Goal: Transaction & Acquisition: Purchase product/service

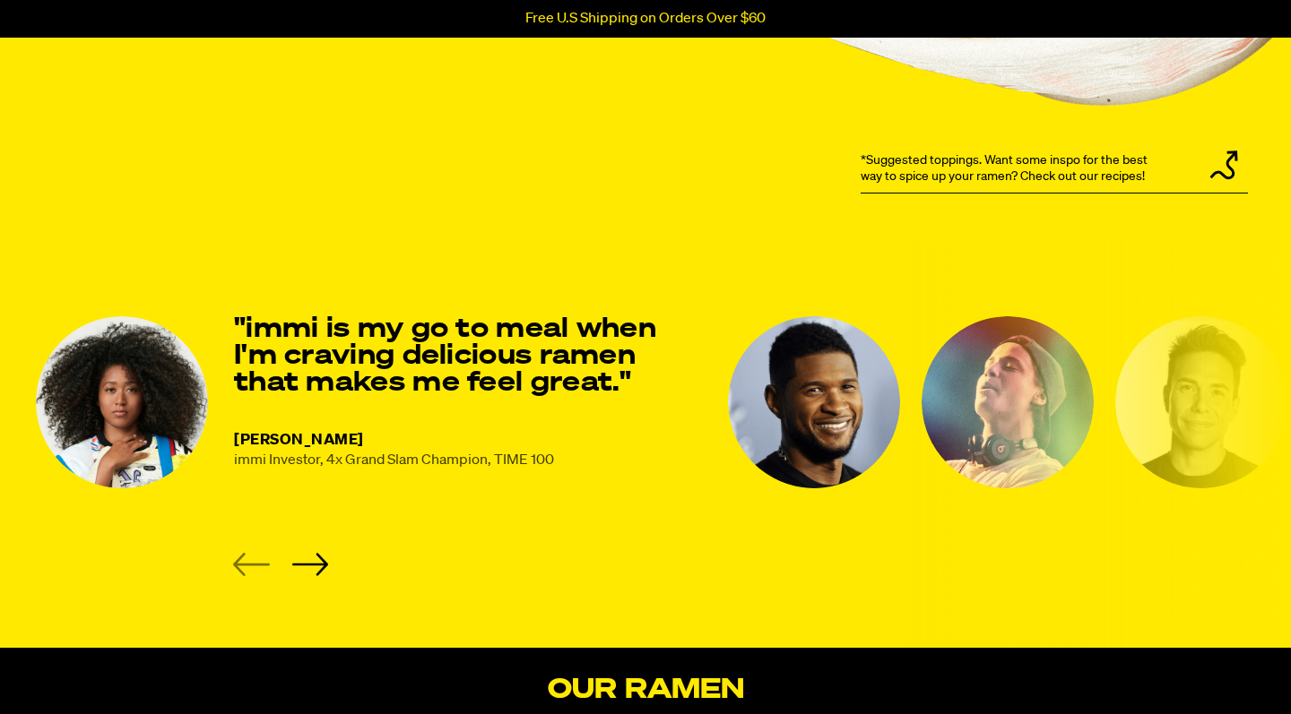
scroll to position [2275, 0]
click at [313, 562] on icon "Next slide" at bounding box center [309, 564] width 37 height 23
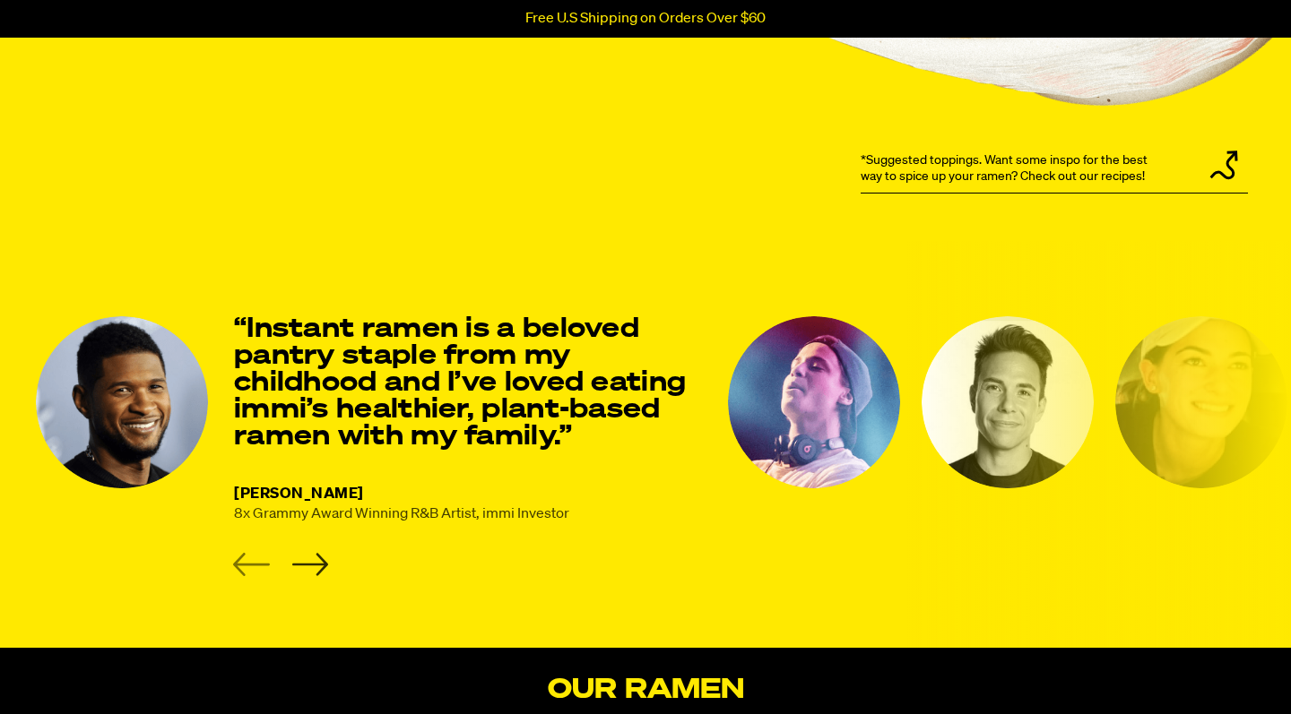
click at [313, 562] on icon "Next slide" at bounding box center [309, 564] width 37 height 23
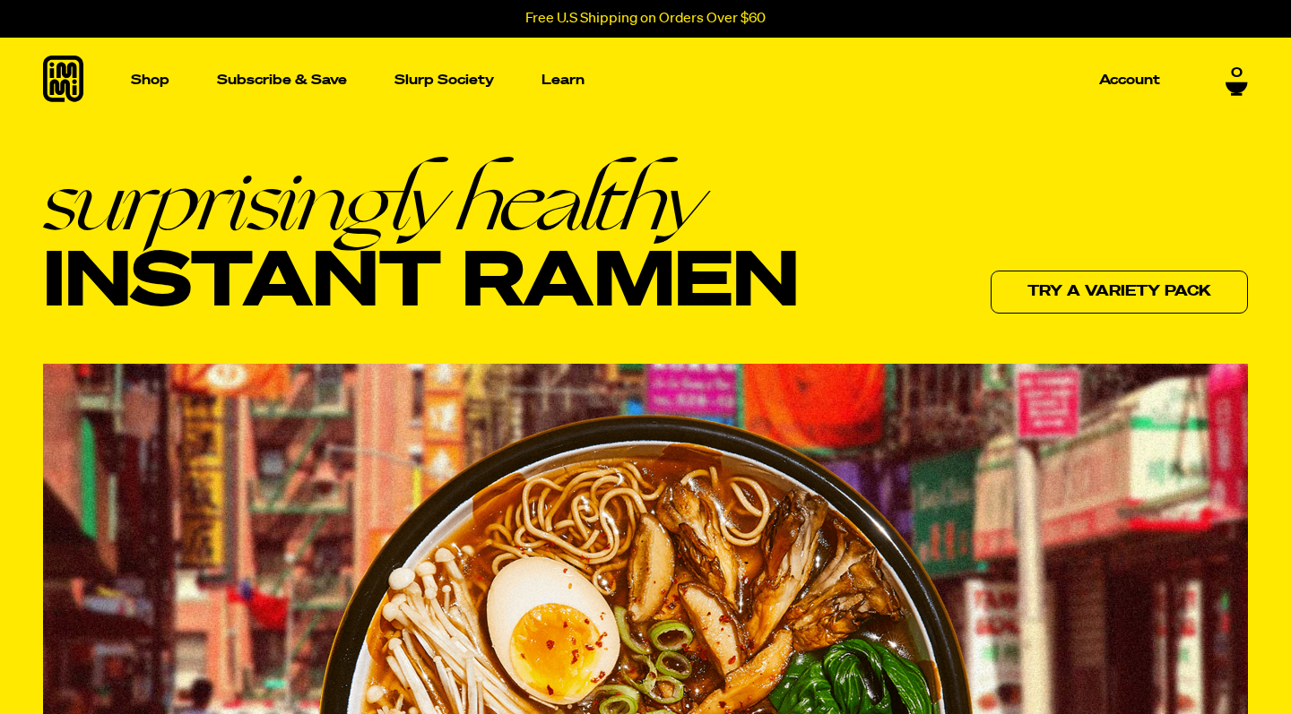
scroll to position [0, 0]
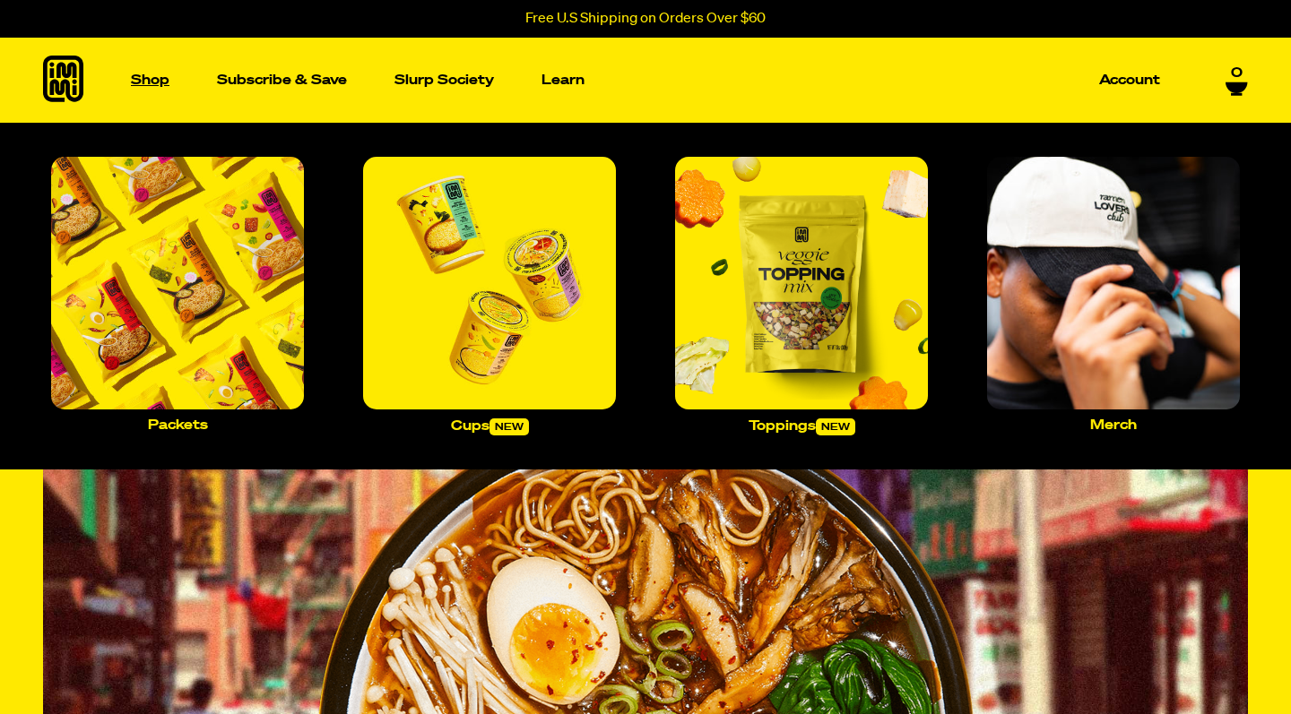
click at [136, 83] on p "Shop" at bounding box center [150, 79] width 39 height 13
click at [147, 83] on p "Shop" at bounding box center [150, 79] width 39 height 13
click at [142, 74] on p "Shop" at bounding box center [150, 79] width 39 height 13
click at [194, 303] on img "Main navigation" at bounding box center [177, 283] width 253 height 253
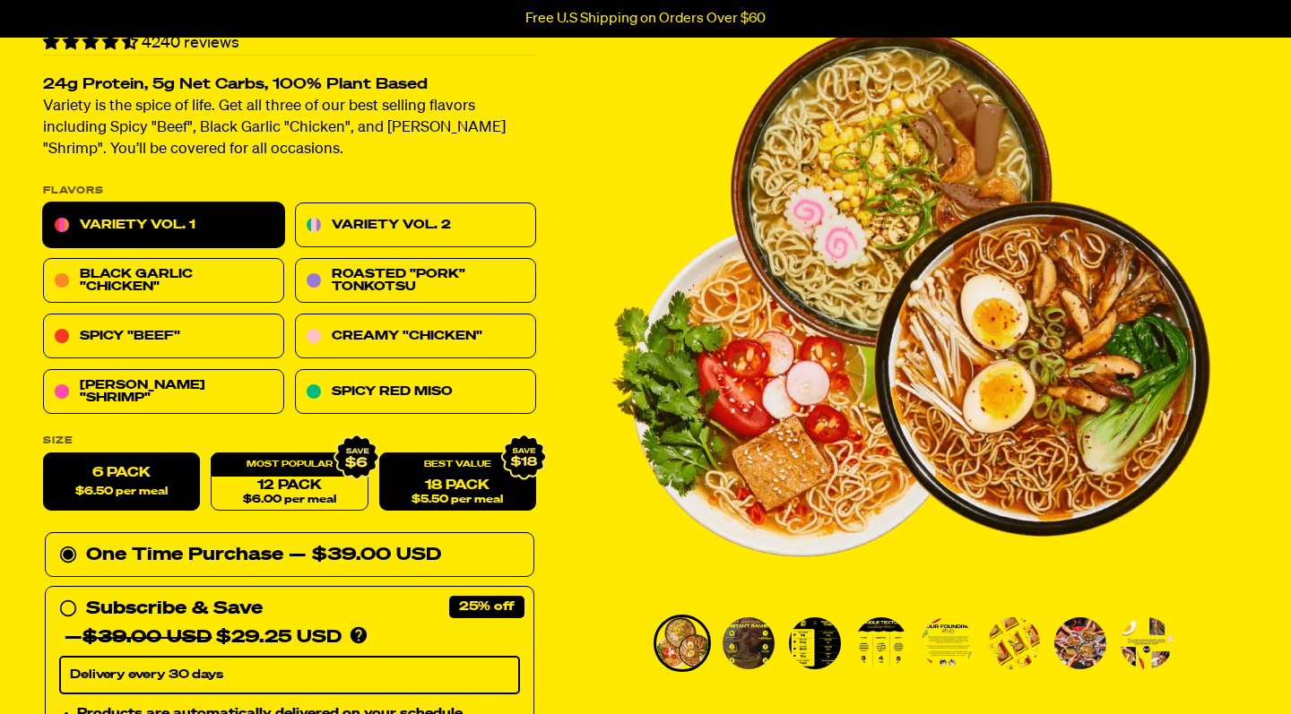
scroll to position [132, 0]
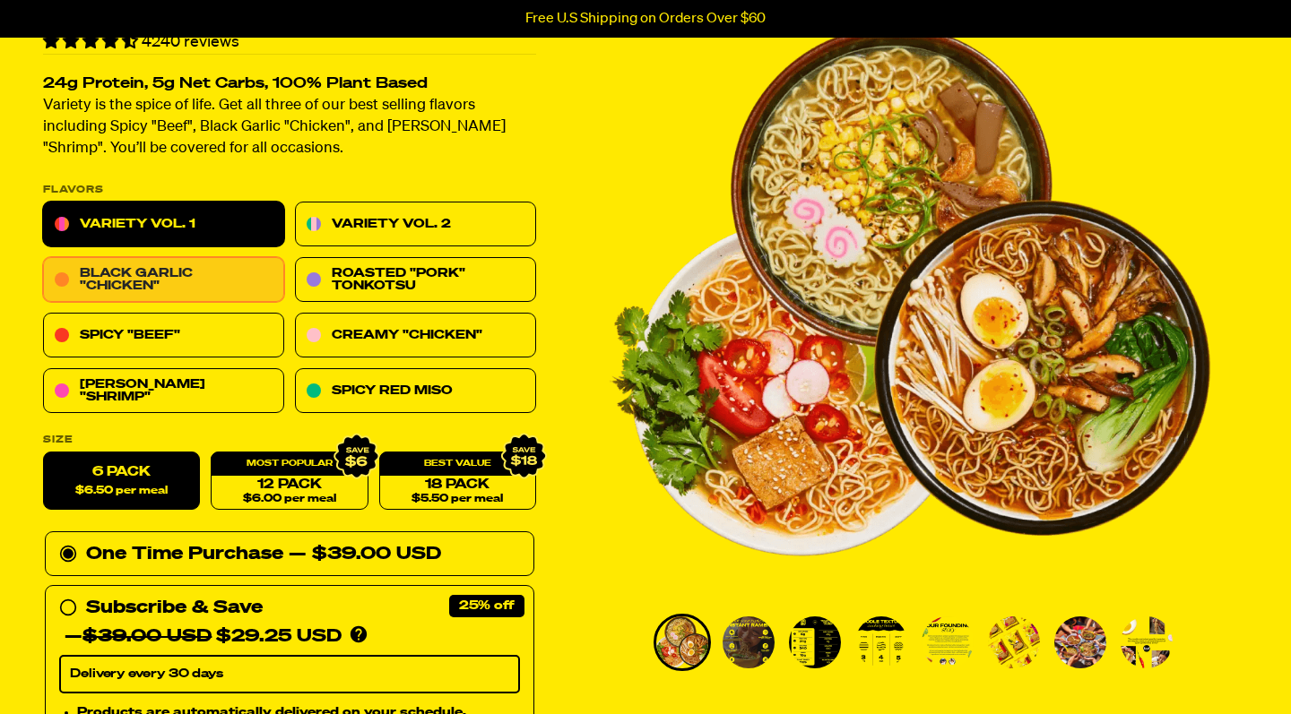
click at [179, 285] on link "Black Garlic "Chicken"" at bounding box center [163, 280] width 241 height 45
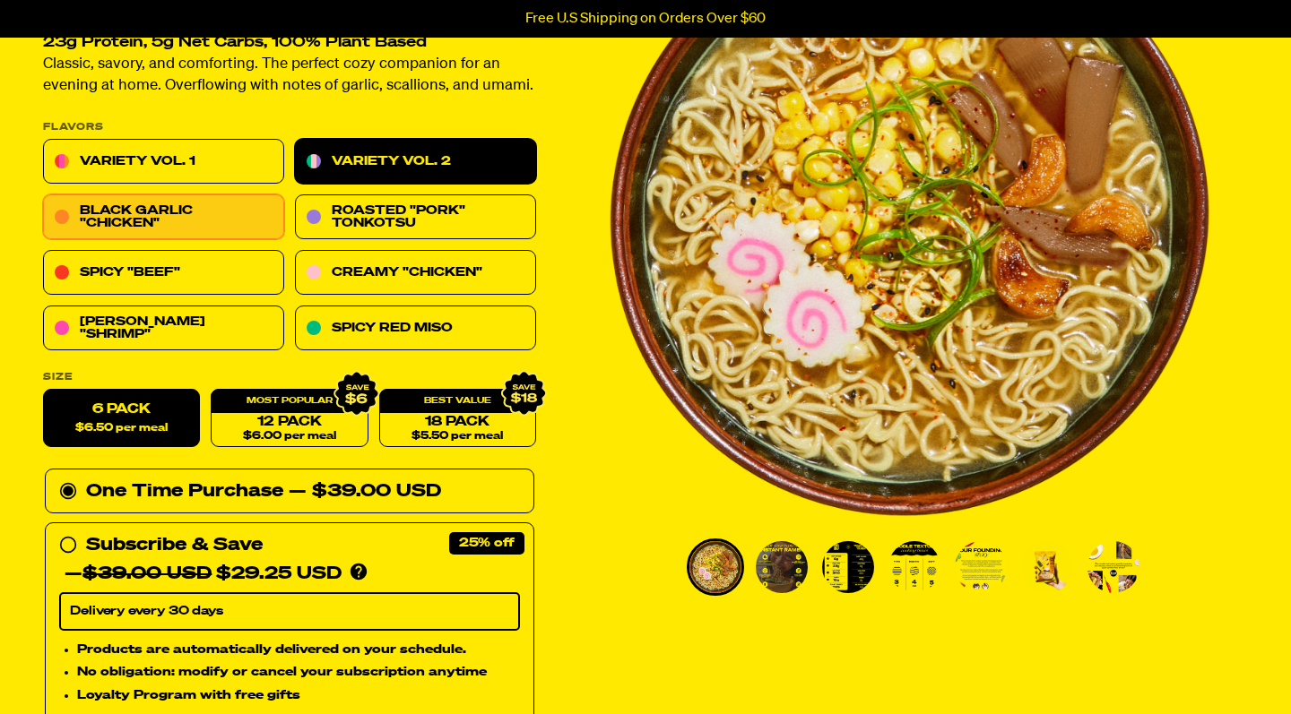
scroll to position [208, 0]
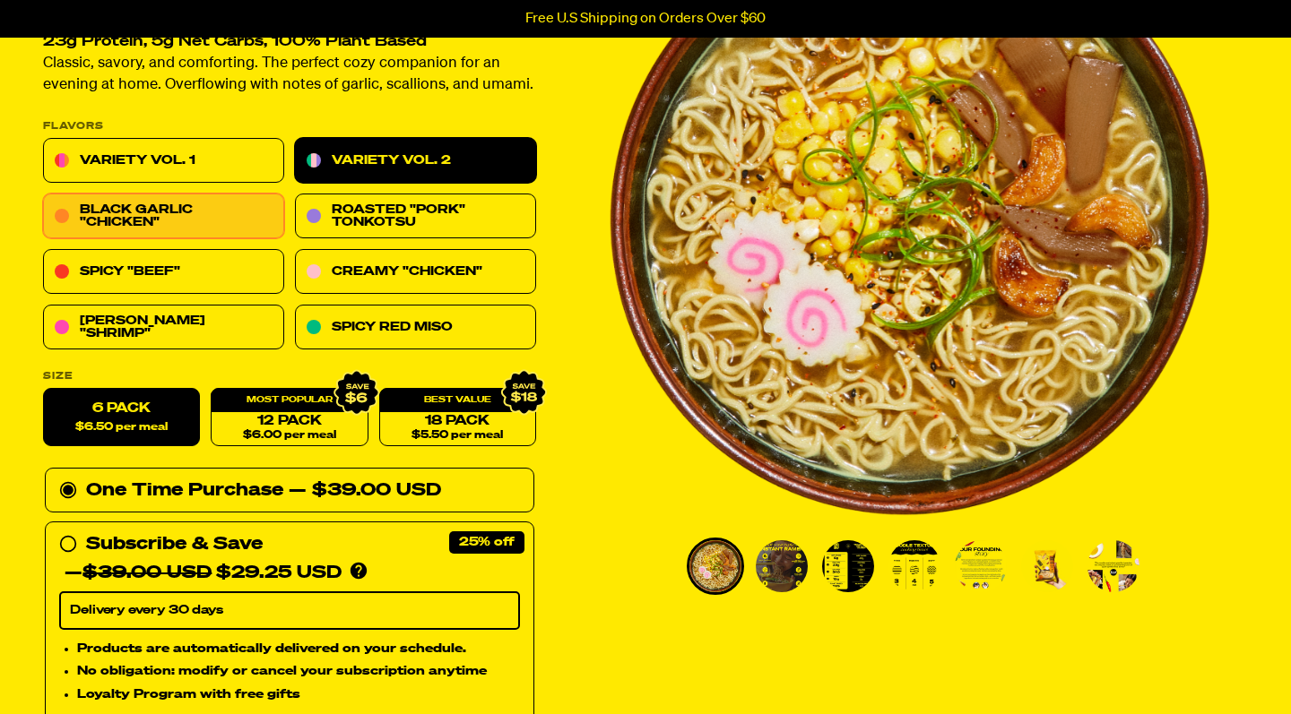
click at [453, 179] on link "Variety Vol. 2" at bounding box center [415, 161] width 241 height 45
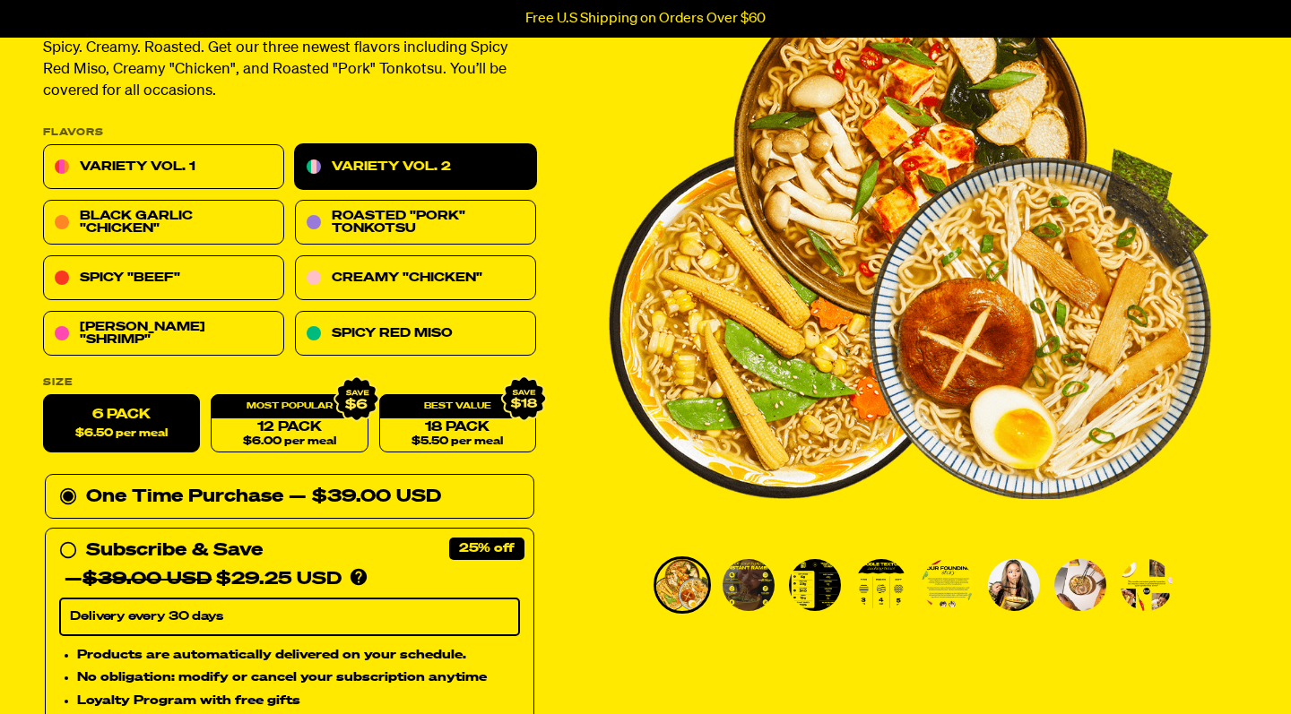
scroll to position [213, 0]
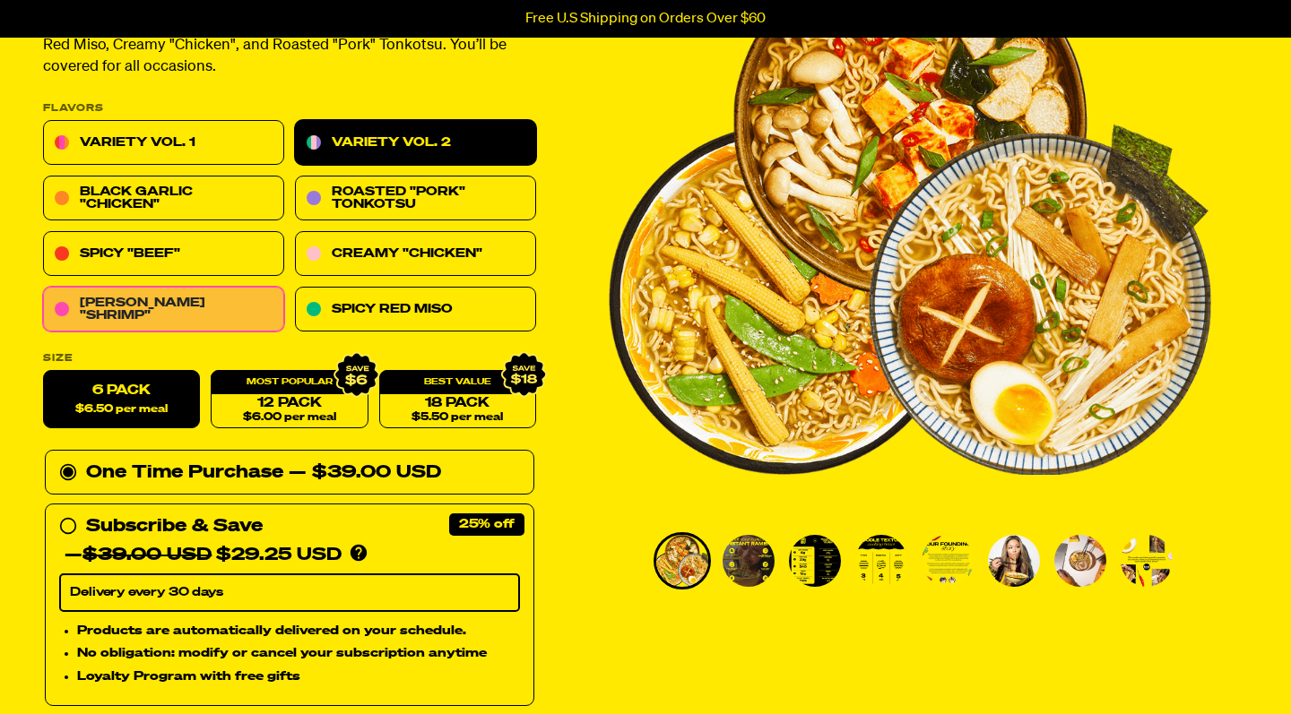
click at [187, 309] on link "[PERSON_NAME] "Shrimp"" at bounding box center [163, 310] width 241 height 45
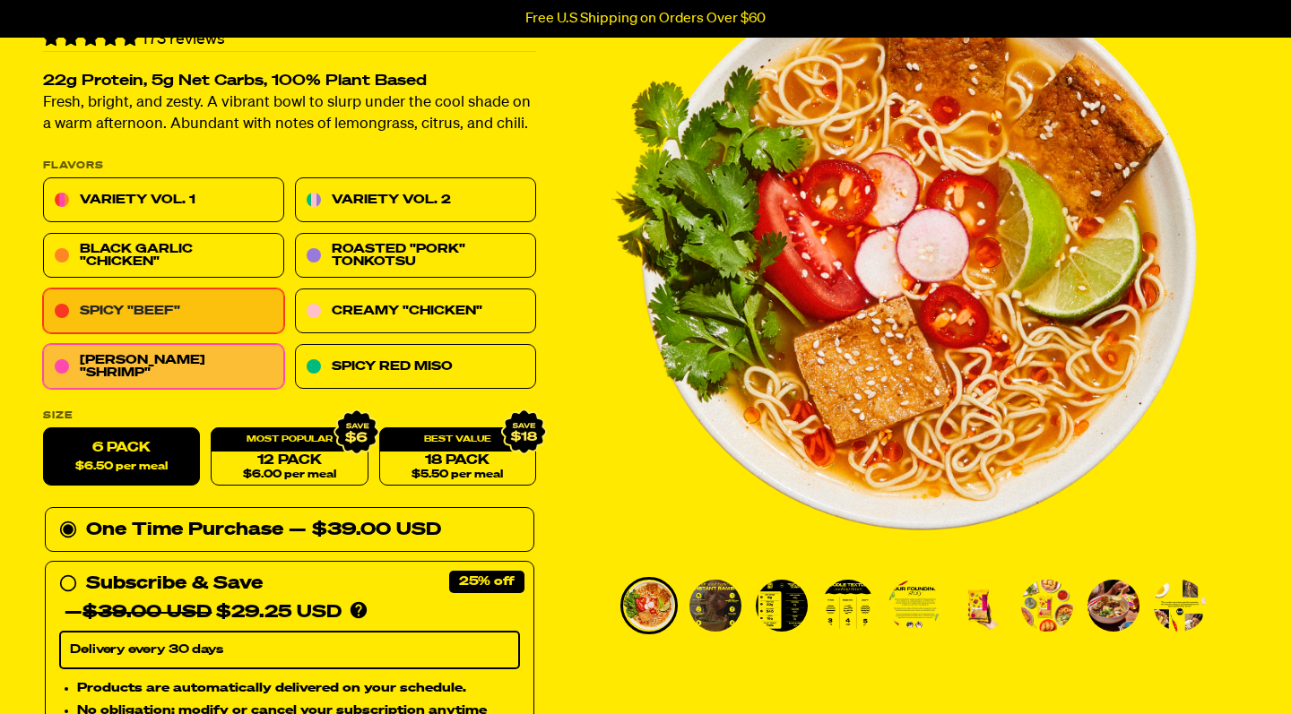
scroll to position [169, 0]
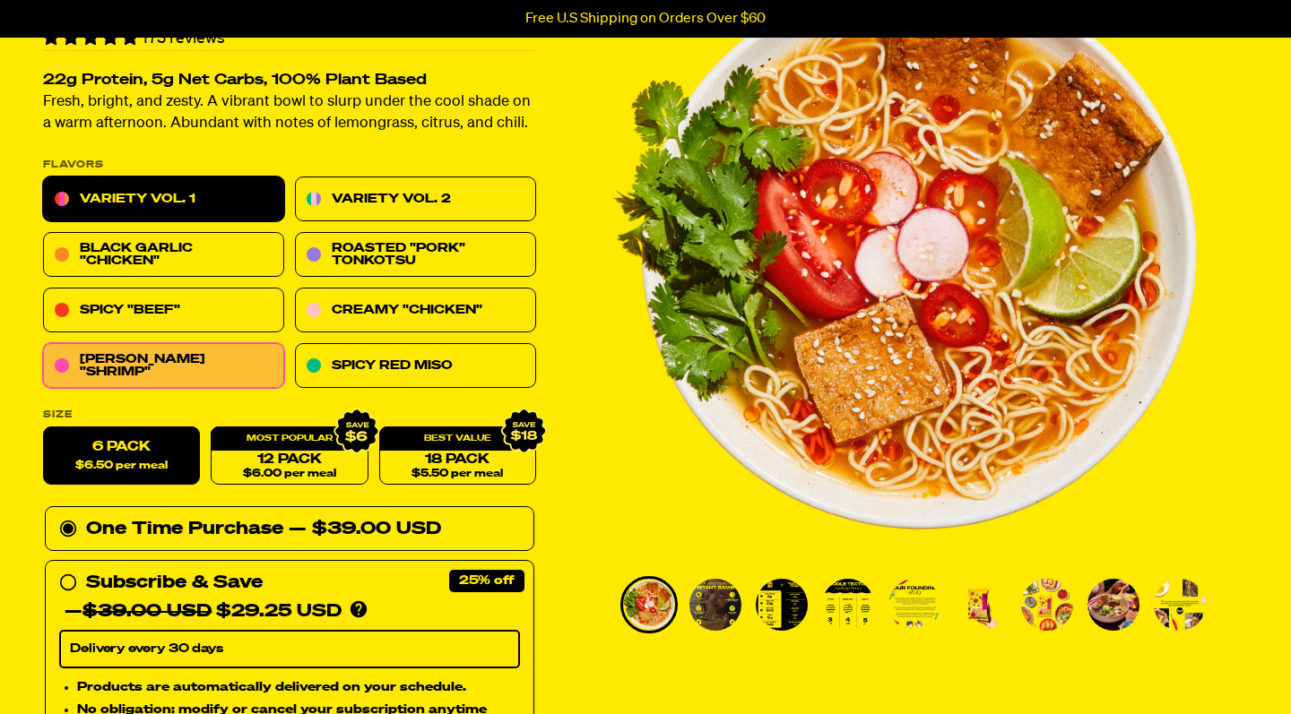
click at [165, 206] on link "Variety Vol. 1" at bounding box center [163, 199] width 241 height 45
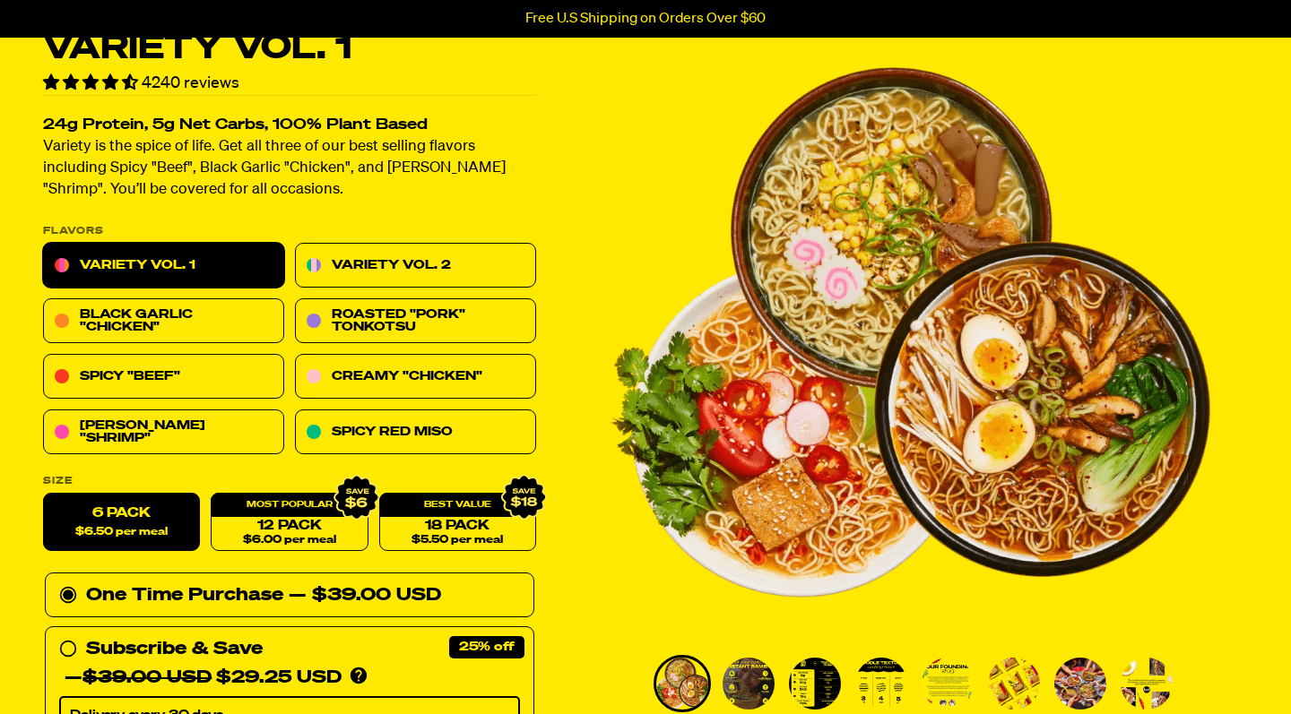
scroll to position [97, 0]
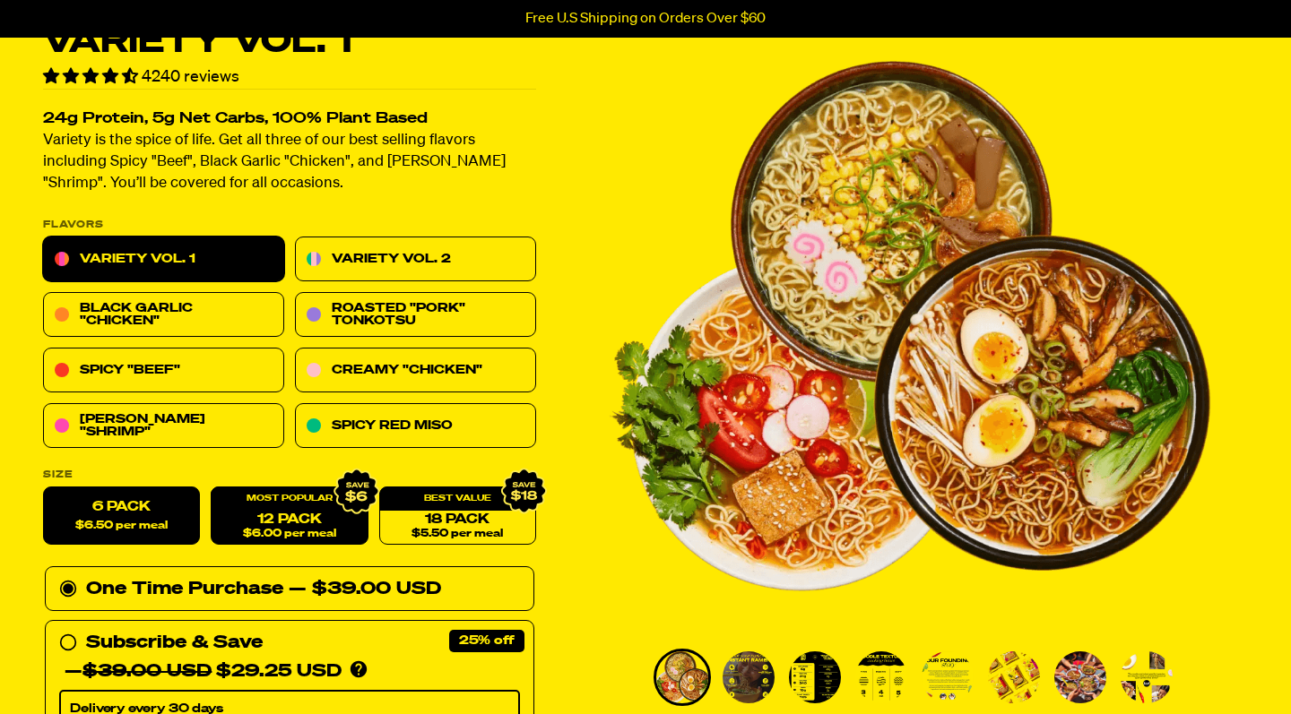
click at [277, 531] on span "$6.00 per meal" at bounding box center [289, 535] width 93 height 12
radio input "false"
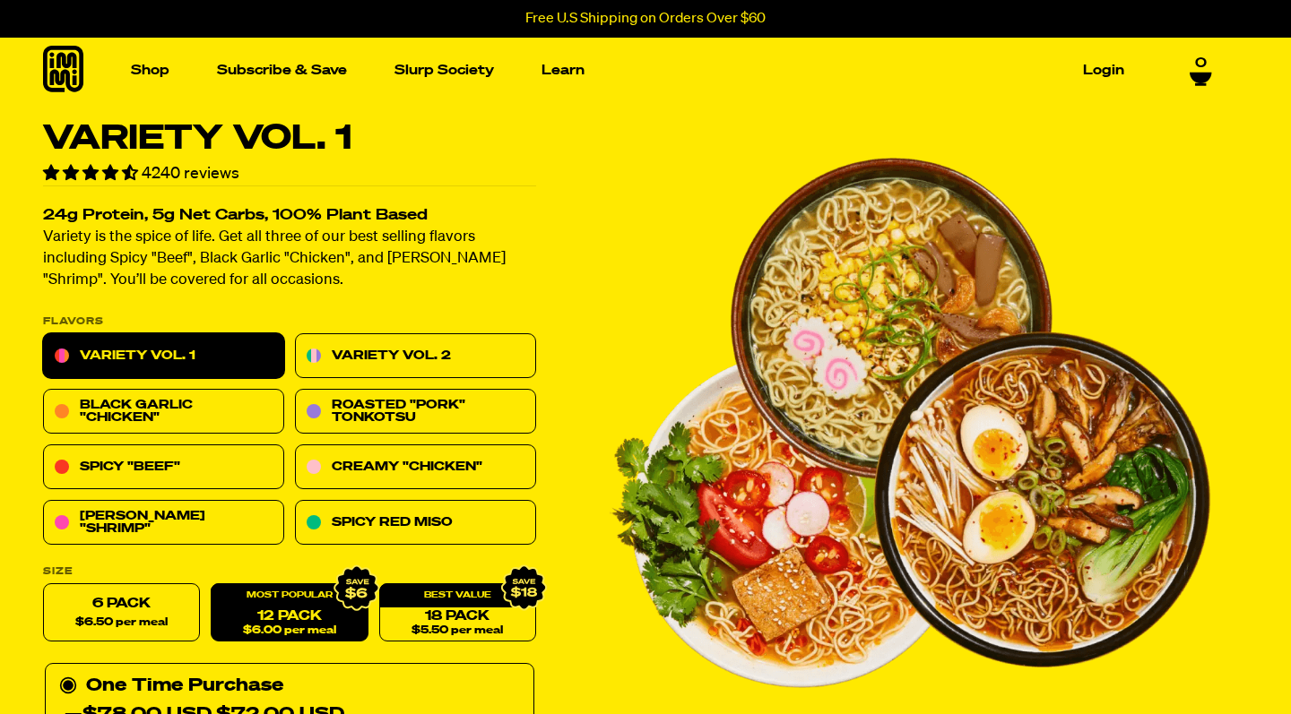
scroll to position [0, 0]
